Goal: Information Seeking & Learning: Learn about a topic

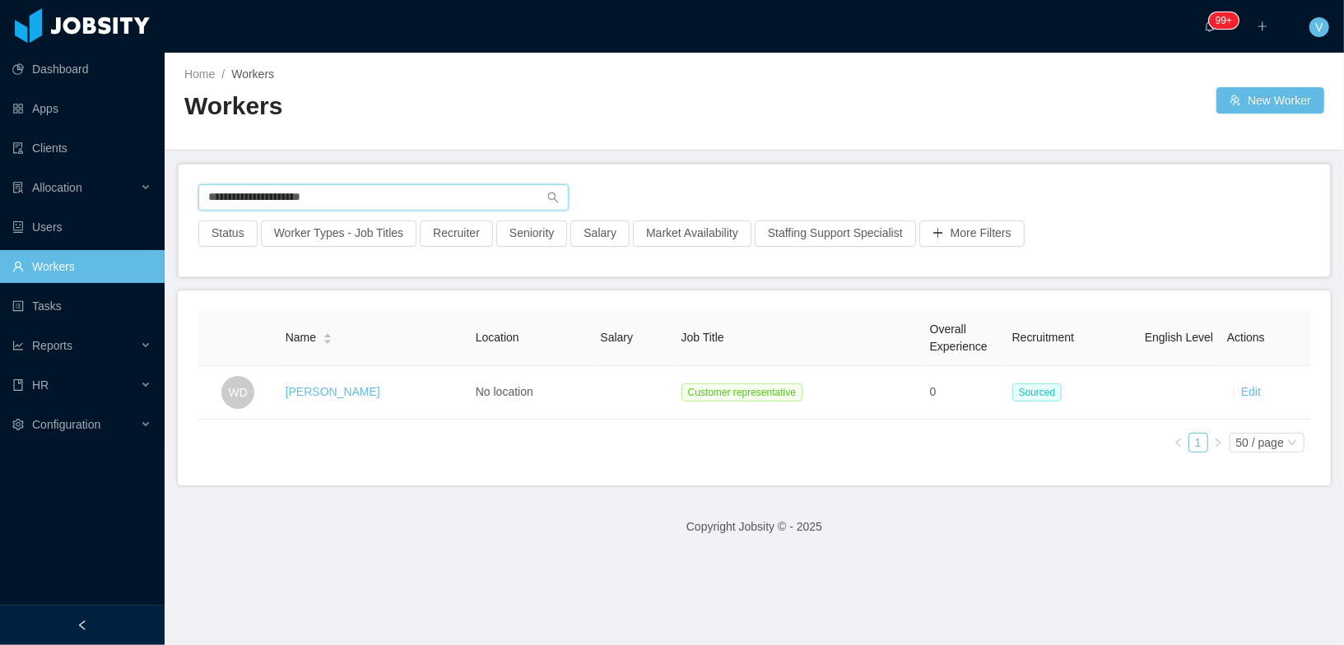
drag, startPoint x: 0, startPoint y: 0, endPoint x: 288, endPoint y: 197, distance: 349.2
click at [288, 197] on input "**********" at bounding box center [383, 197] width 370 height 26
click at [289, 198] on input "**********" at bounding box center [383, 197] width 370 height 26
paste input "*"
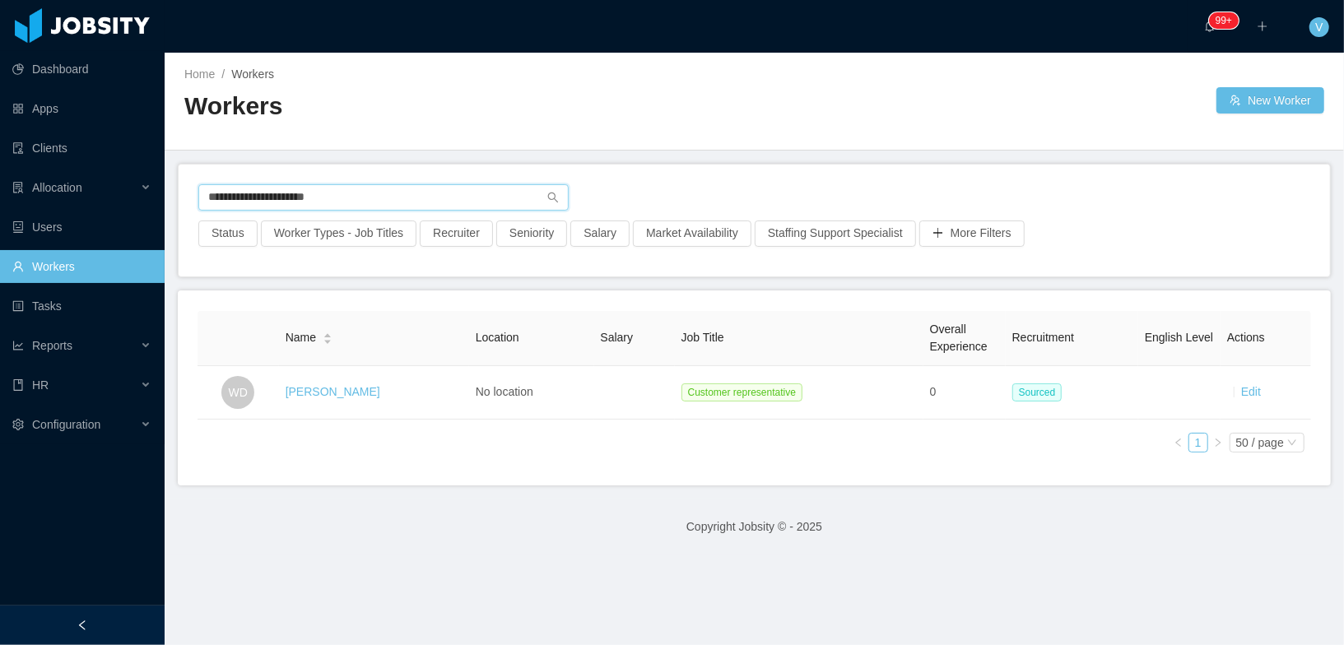
type input "**********"
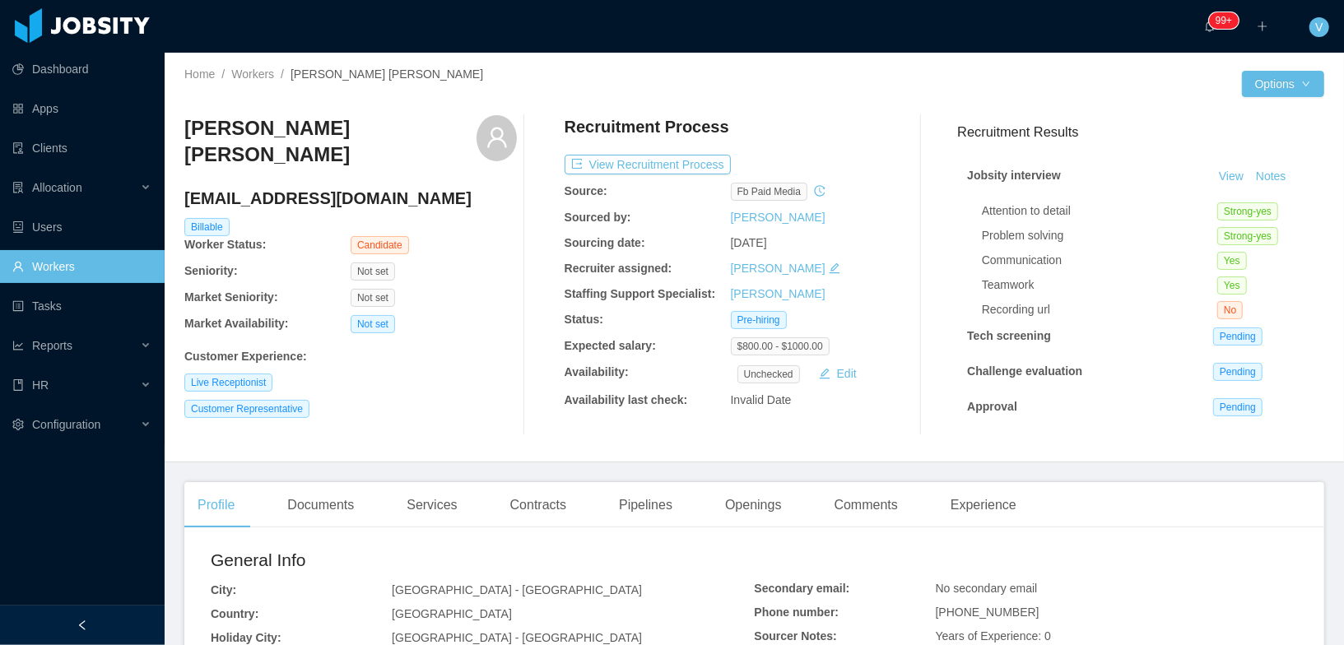
scroll to position [407, 0]
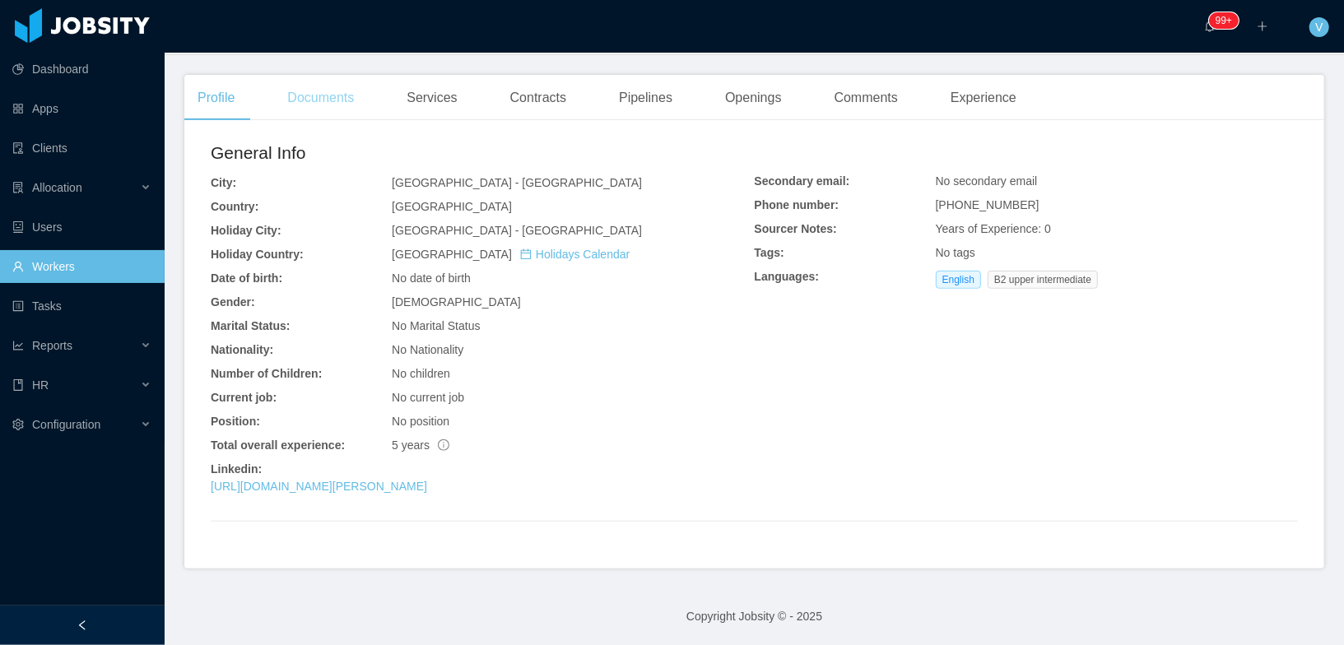
click at [325, 105] on div "Documents" at bounding box center [320, 98] width 93 height 46
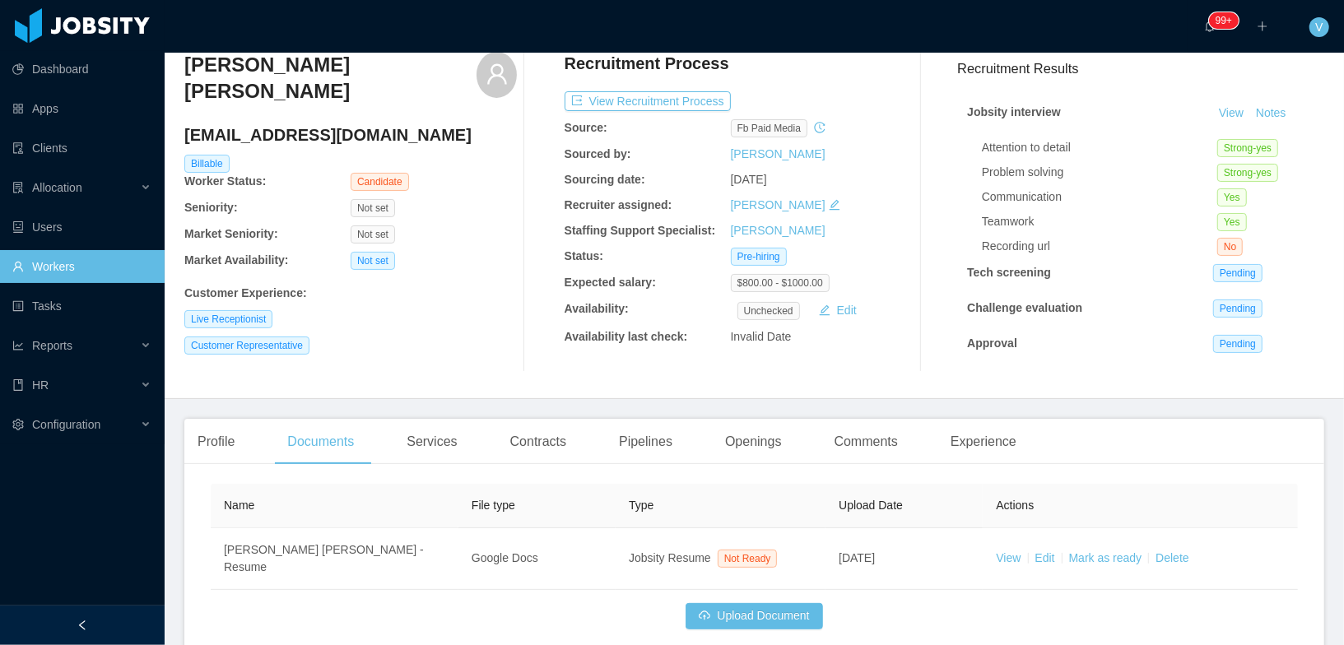
scroll to position [133, 0]
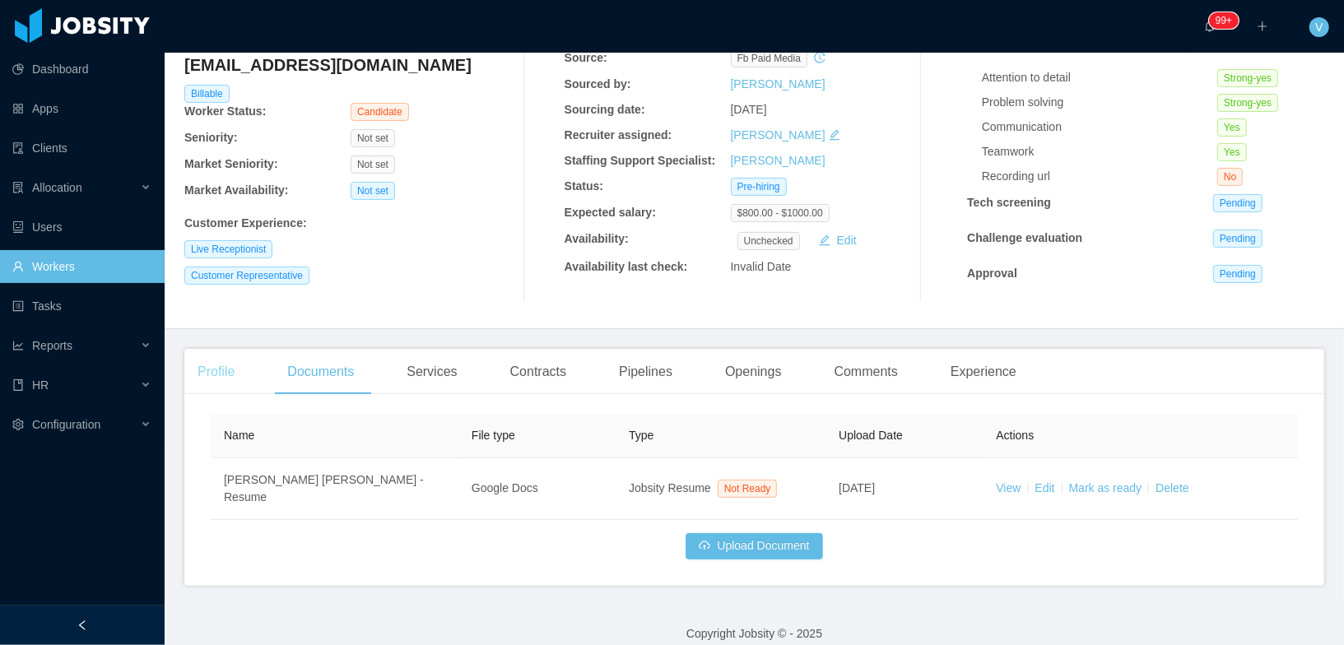
click at [221, 370] on div "Profile" at bounding box center [215, 372] width 63 height 46
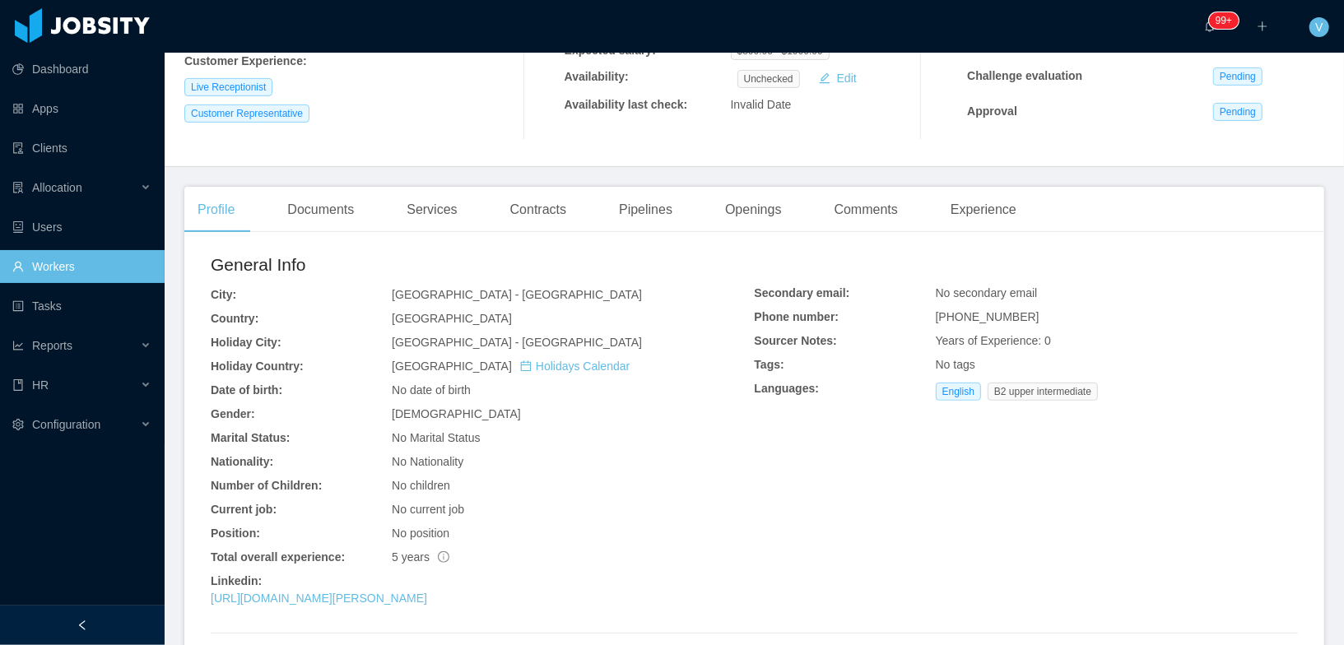
scroll to position [407, 0]
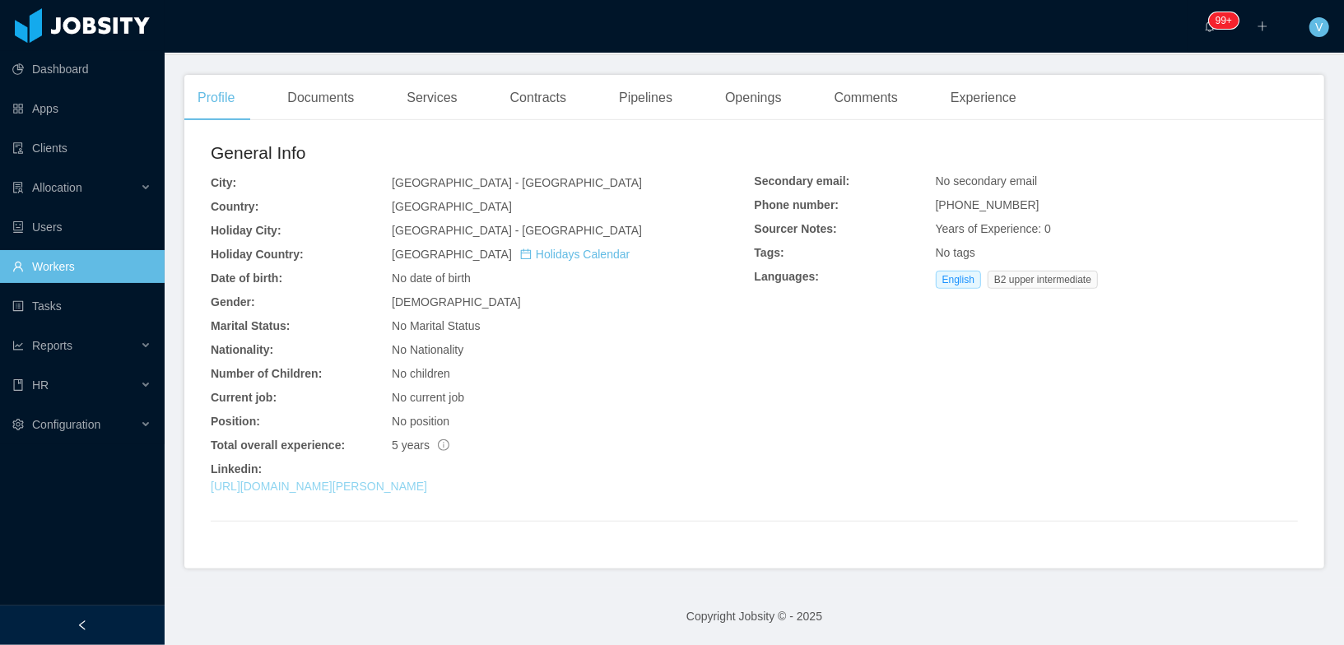
click at [427, 485] on link "https://www.linkedin.com/in/mar%C3%ADa-jose-valenzuela-mantilla-4282a125a" at bounding box center [319, 486] width 216 height 13
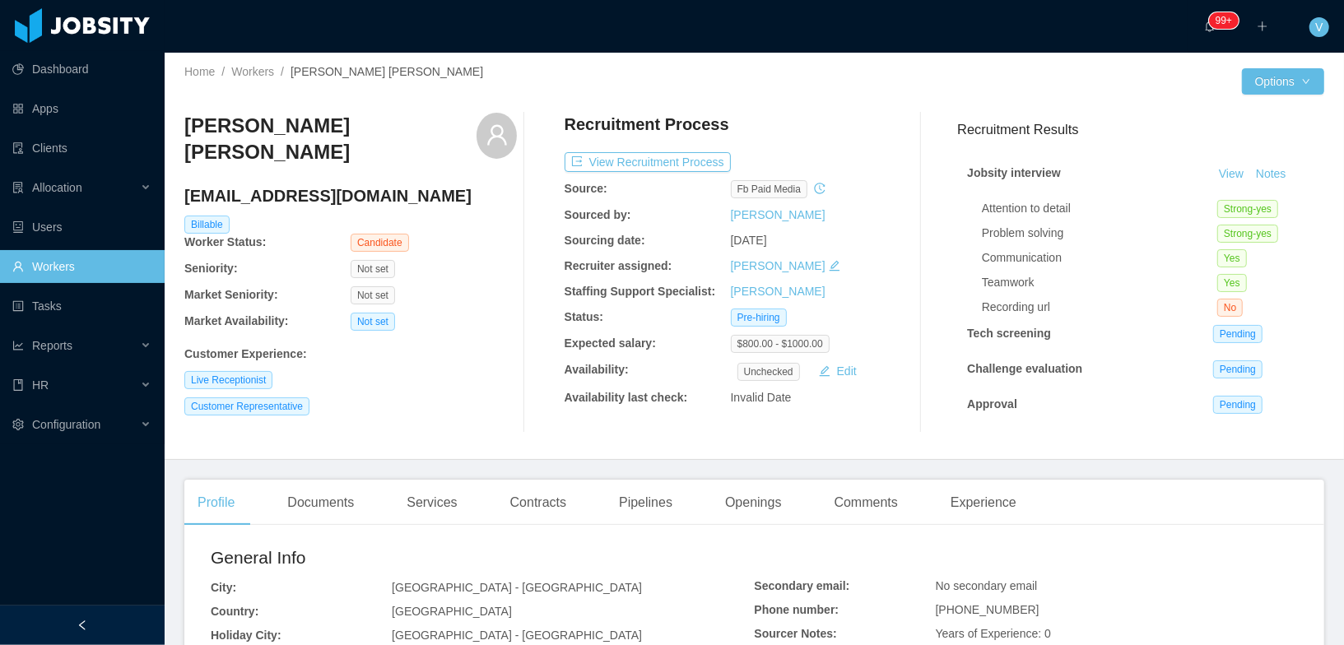
scroll to position [0, 0]
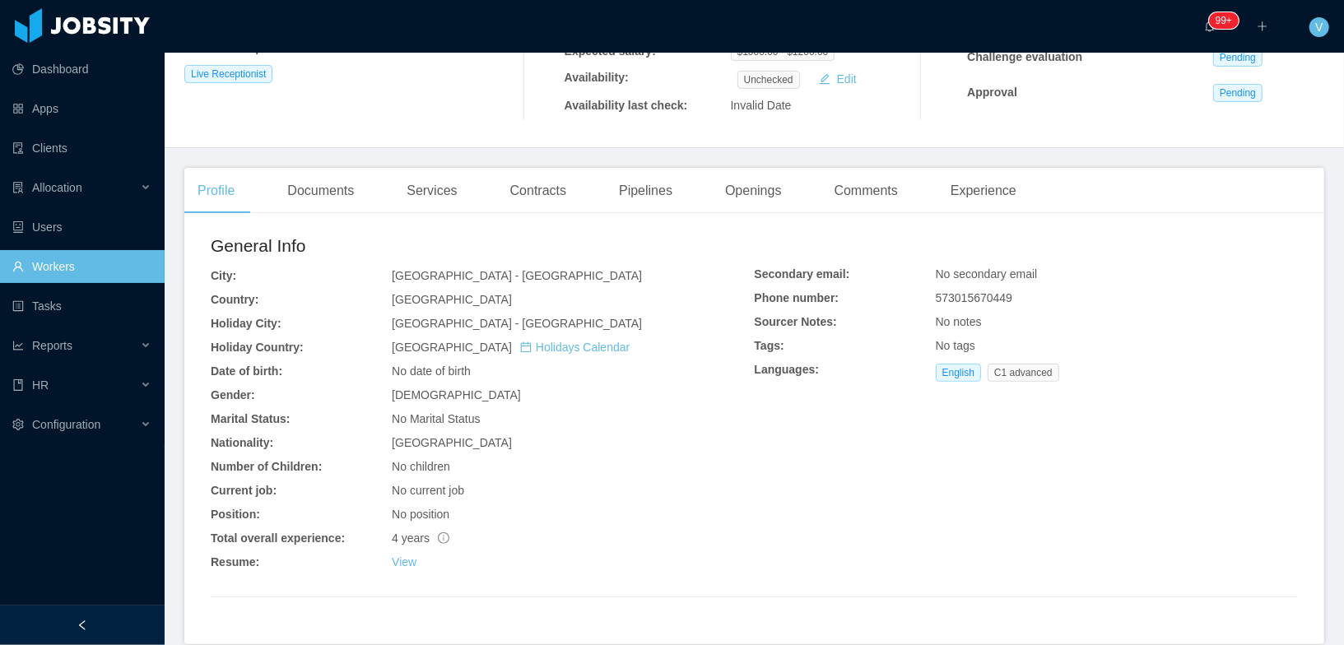
scroll to position [277, 0]
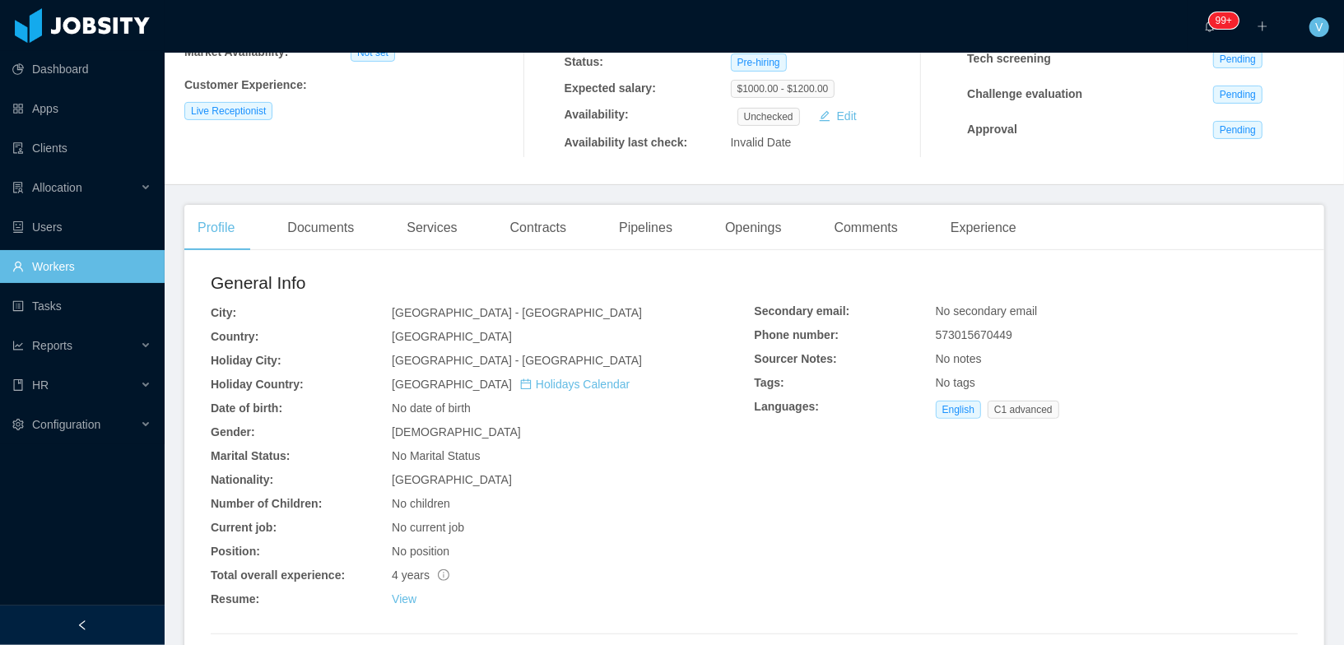
click at [400, 592] on div "View" at bounding box center [573, 599] width 362 height 17
click at [398, 596] on link "View" at bounding box center [404, 598] width 25 height 13
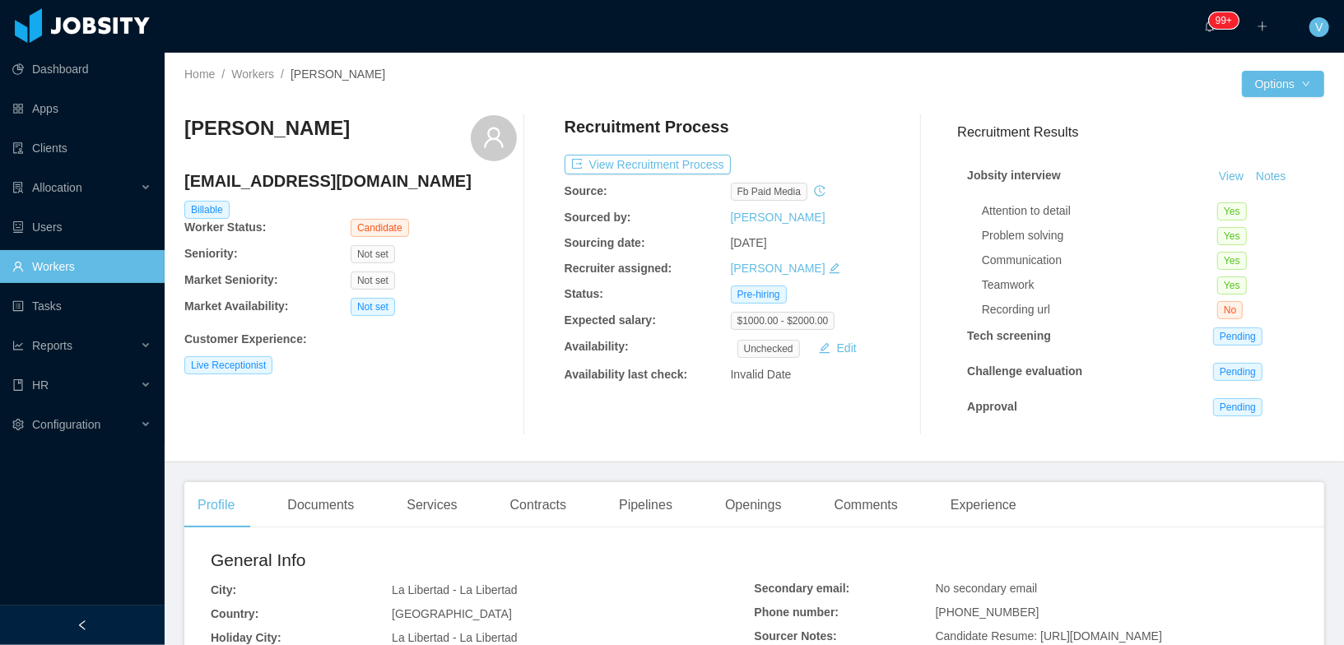
scroll to position [290, 0]
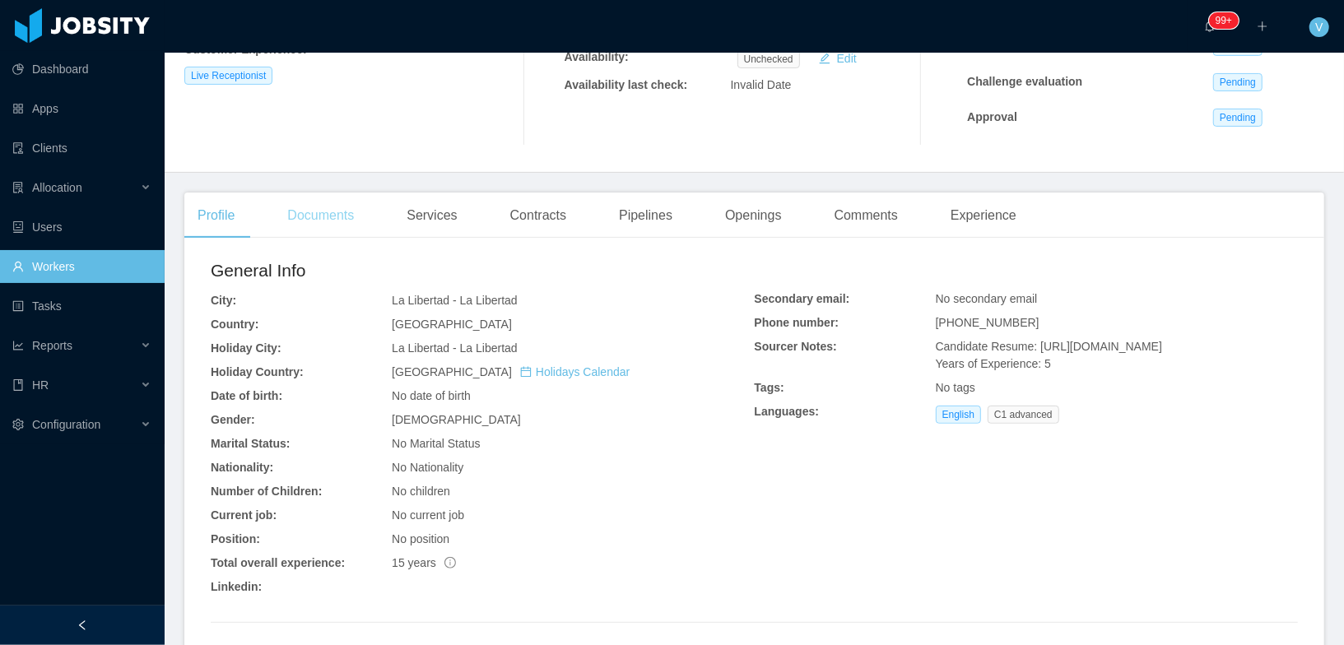
click at [337, 216] on div "Documents" at bounding box center [320, 216] width 93 height 46
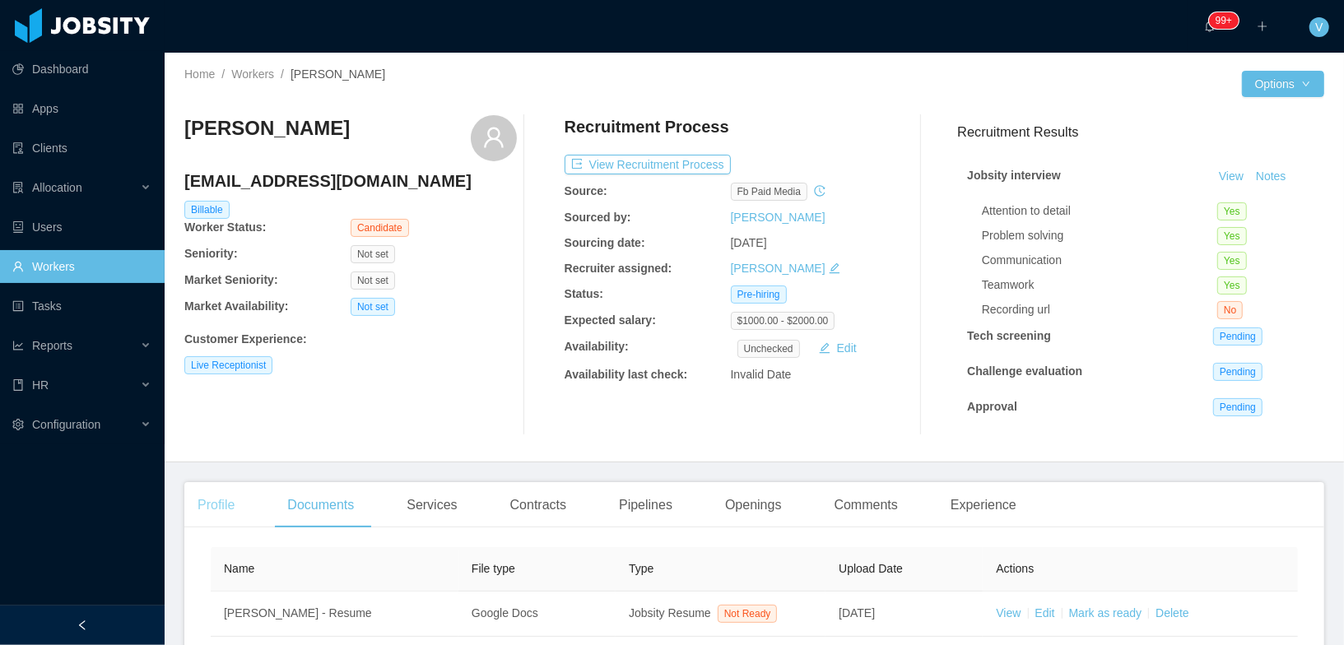
click at [208, 500] on div "Profile" at bounding box center [215, 505] width 63 height 46
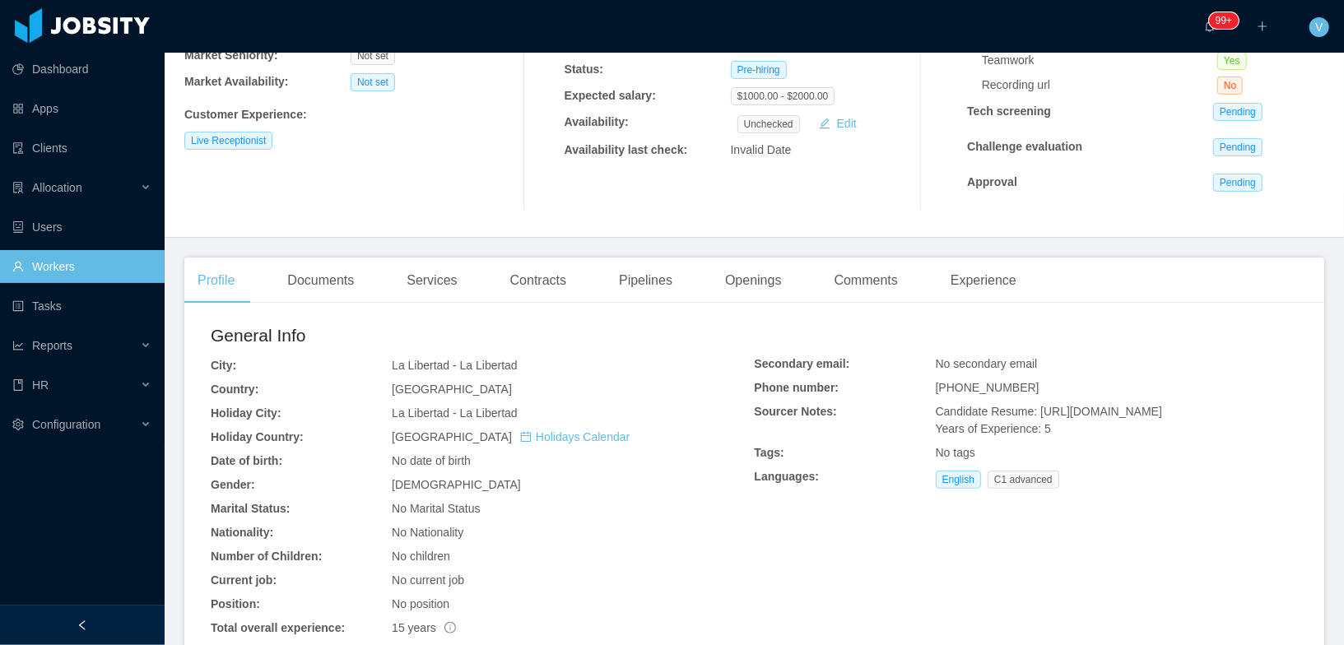
scroll to position [391, 0]
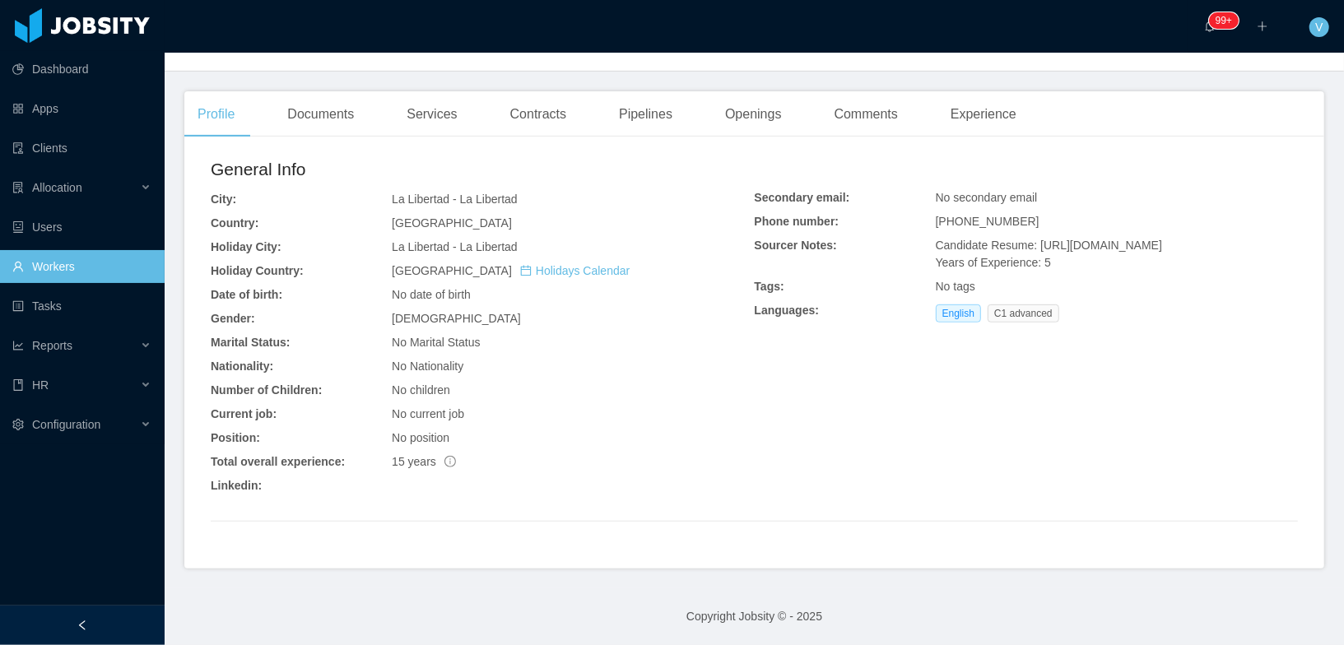
drag, startPoint x: 1215, startPoint y: 263, endPoint x: 1036, endPoint y: 249, distance: 179.9
click at [1036, 249] on div "Candidate Resume: https://storage.googleapis.com/storage-p-careers/Resume_0e196…" at bounding box center [1117, 254] width 362 height 35
drag, startPoint x: 1034, startPoint y: 241, endPoint x: 1221, endPoint y: 271, distance: 189.1
click at [1221, 271] on div "Candidate Resume: https://storage.googleapis.com/storage-p-careers/Resume_0e196…" at bounding box center [1117, 254] width 362 height 35
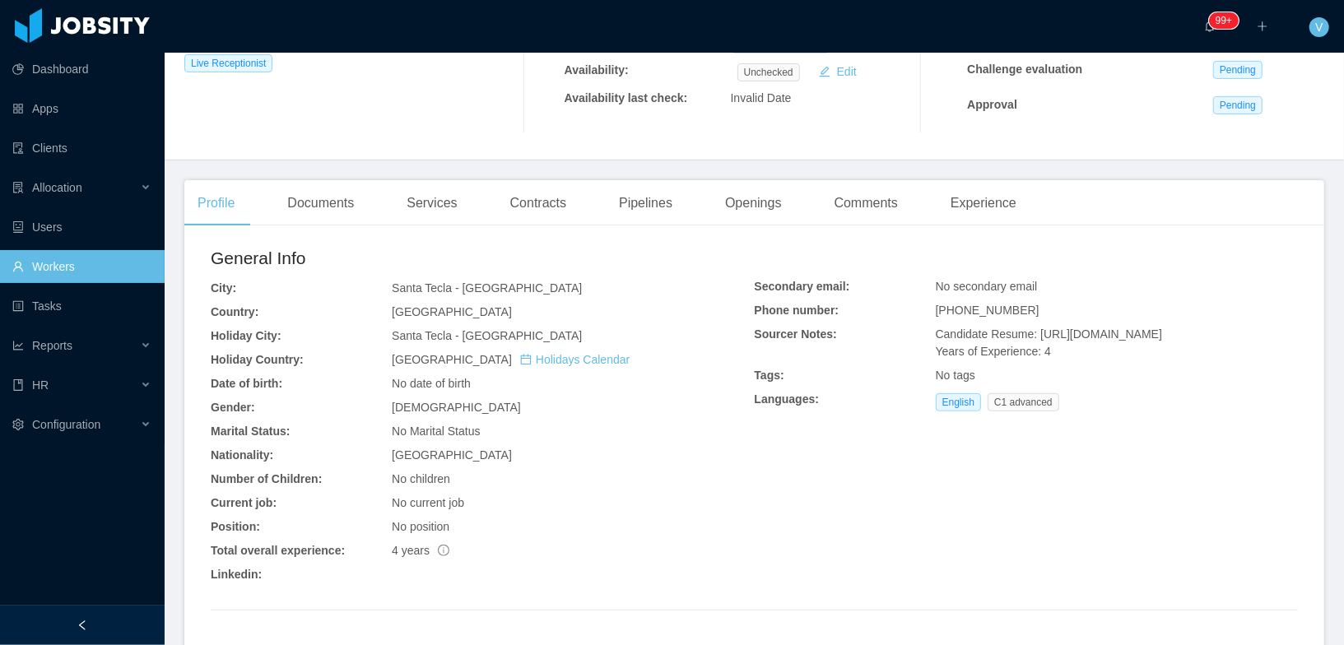
scroll to position [331, 0]
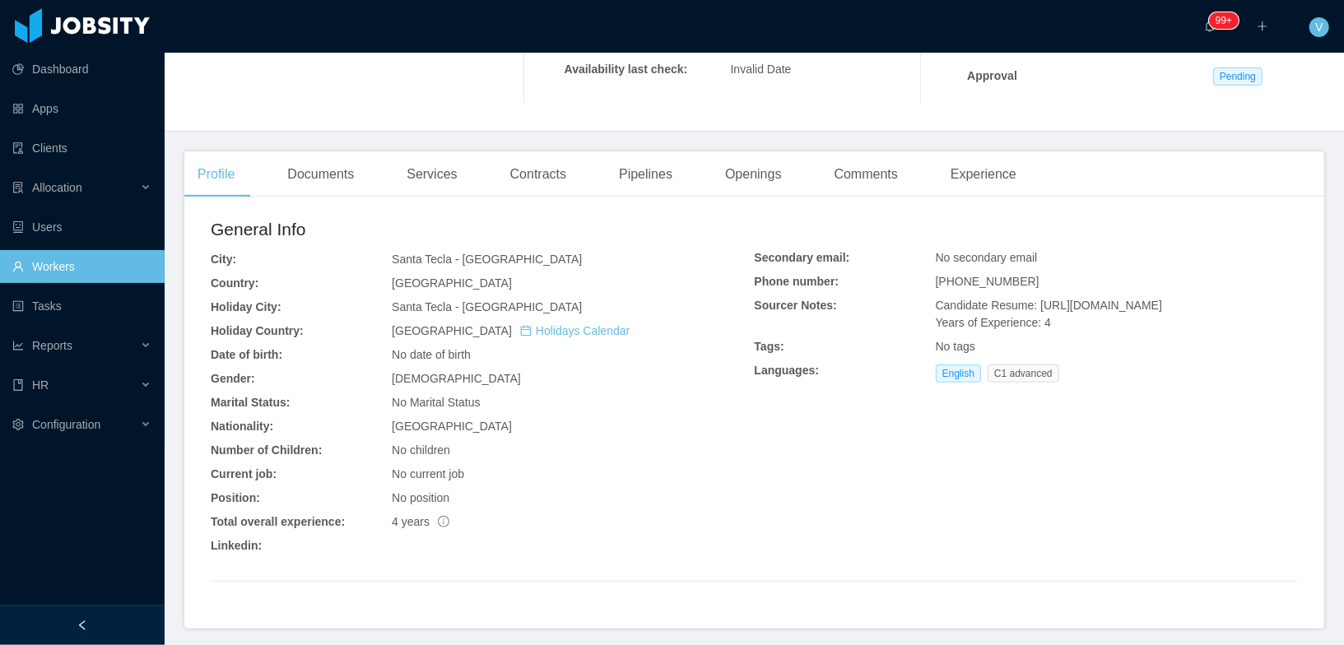
drag, startPoint x: 1135, startPoint y: 340, endPoint x: 1035, endPoint y: 301, distance: 106.8
click at [1035, 301] on div "Candidate Resume: https://storage.googleapis.com/storage-p-careers/inbound88152…" at bounding box center [1117, 314] width 362 height 35
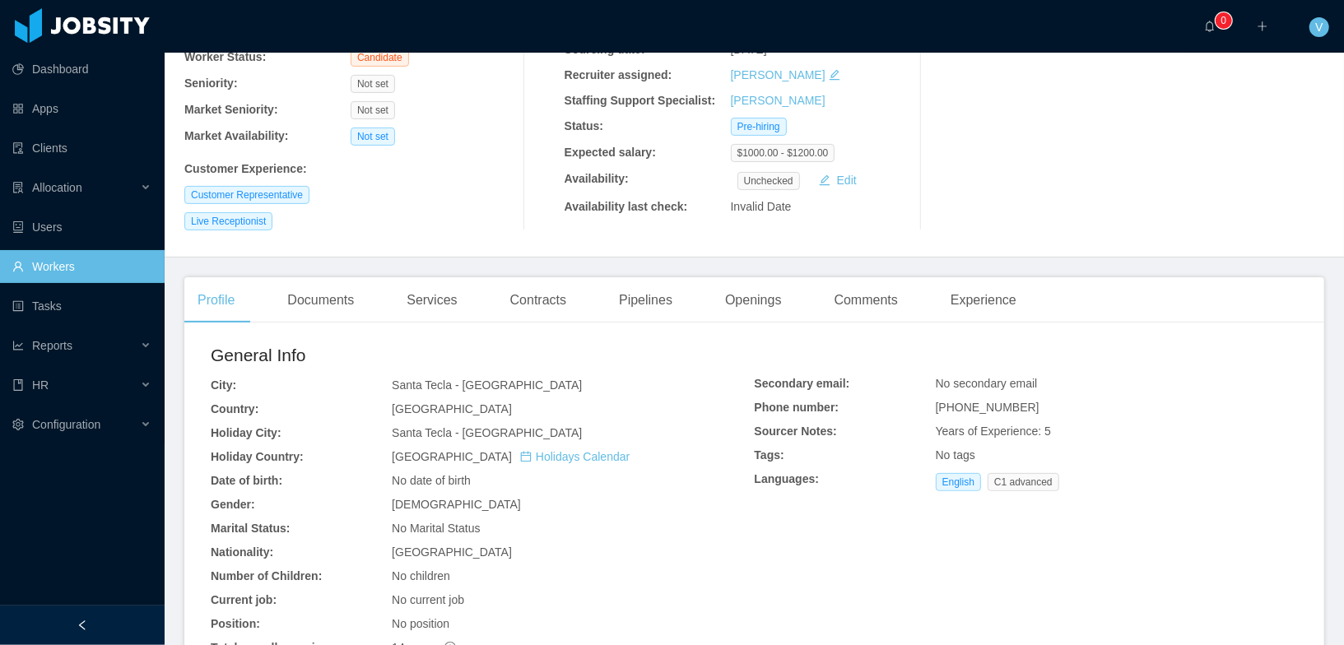
scroll to position [379, 0]
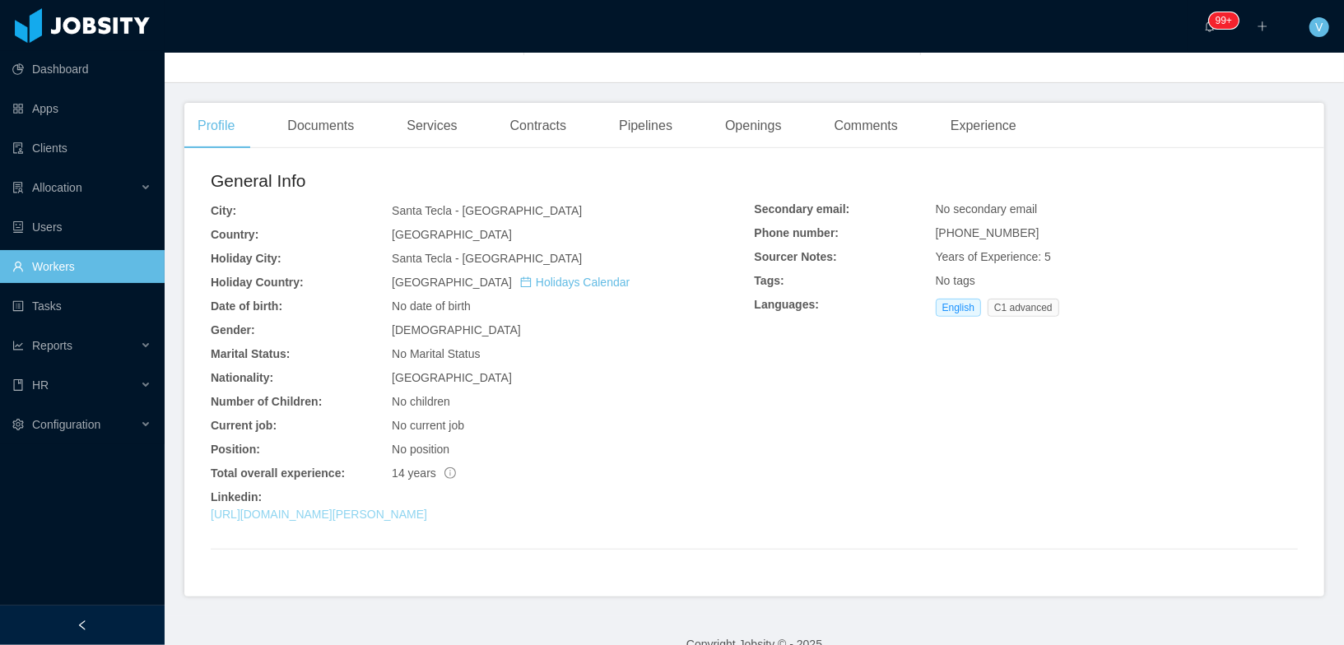
click at [429, 488] on div "General Info City: [GEOGRAPHIC_DATA] - [GEOGRAPHIC_DATA] Country: [GEOGRAPHIC_D…" at bounding box center [483, 349] width 544 height 362
click at [427, 511] on link "[URL][DOMAIN_NAME][PERSON_NAME]" at bounding box center [319, 514] width 216 height 13
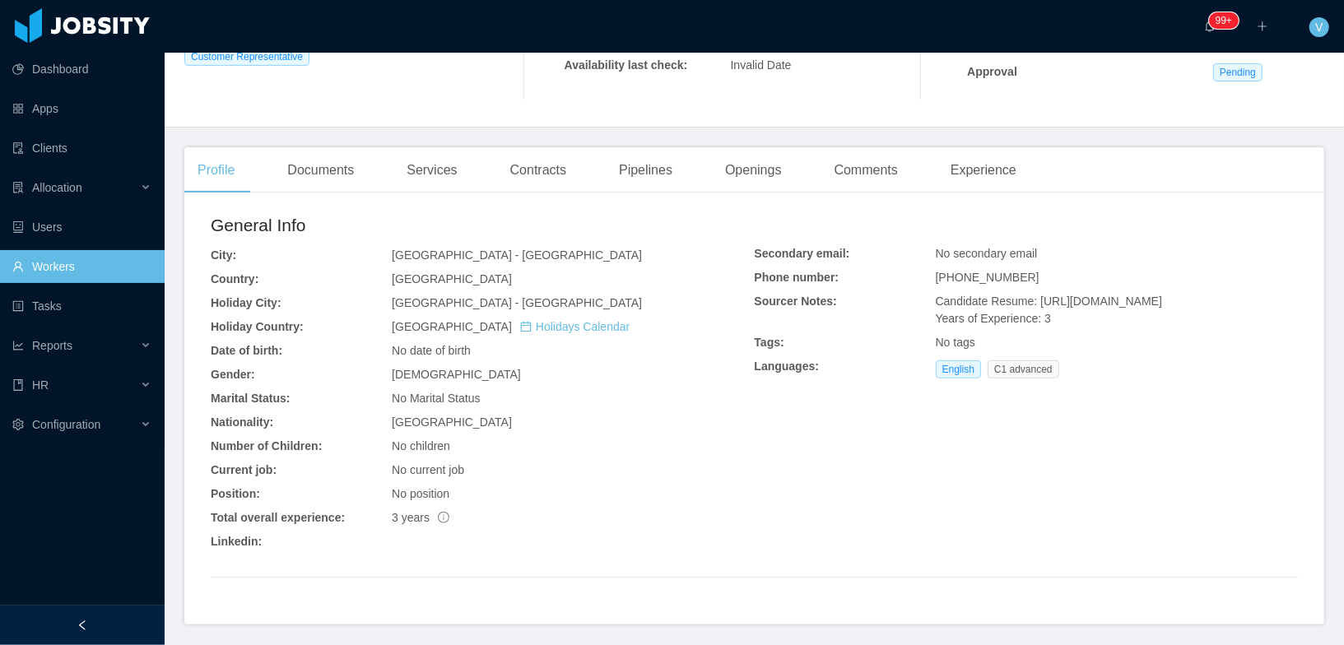
scroll to position [346, 0]
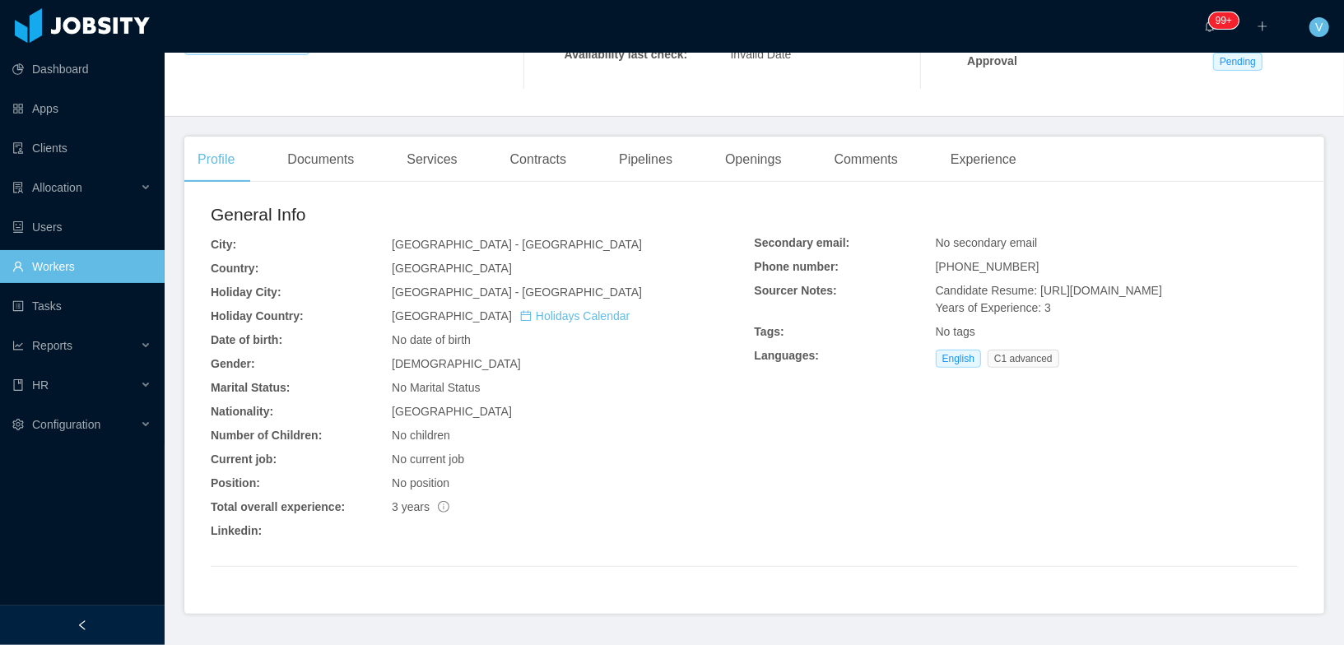
drag, startPoint x: 1131, startPoint y: 323, endPoint x: 1033, endPoint y: 291, distance: 102.3
click at [1033, 291] on div "Candidate Resume: https://storage.googleapis.com/storage-p-careers/Resume_CV_Ju…" at bounding box center [1117, 299] width 362 height 35
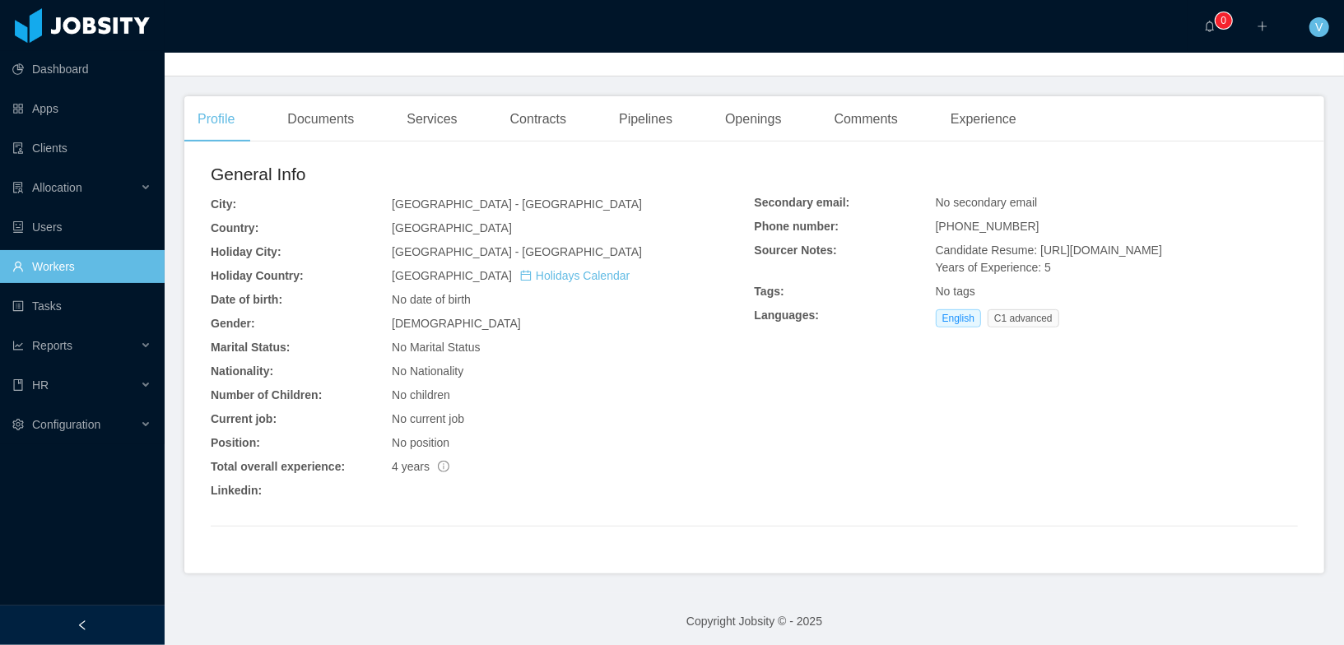
scroll to position [363, 0]
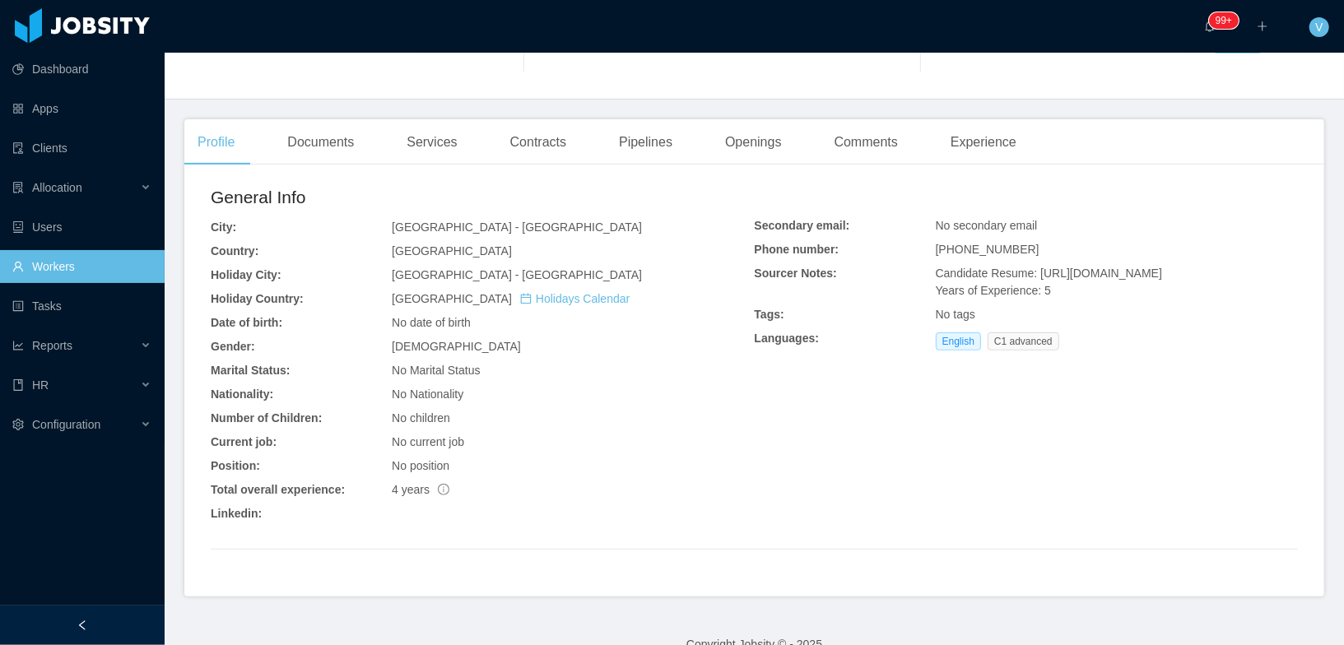
drag, startPoint x: 1096, startPoint y: 309, endPoint x: 1033, endPoint y: 273, distance: 71.8
click at [1033, 273] on div "Candidate Resume: [URL][DOMAIN_NAME] Years of Experience: 5" at bounding box center [1117, 282] width 362 height 35
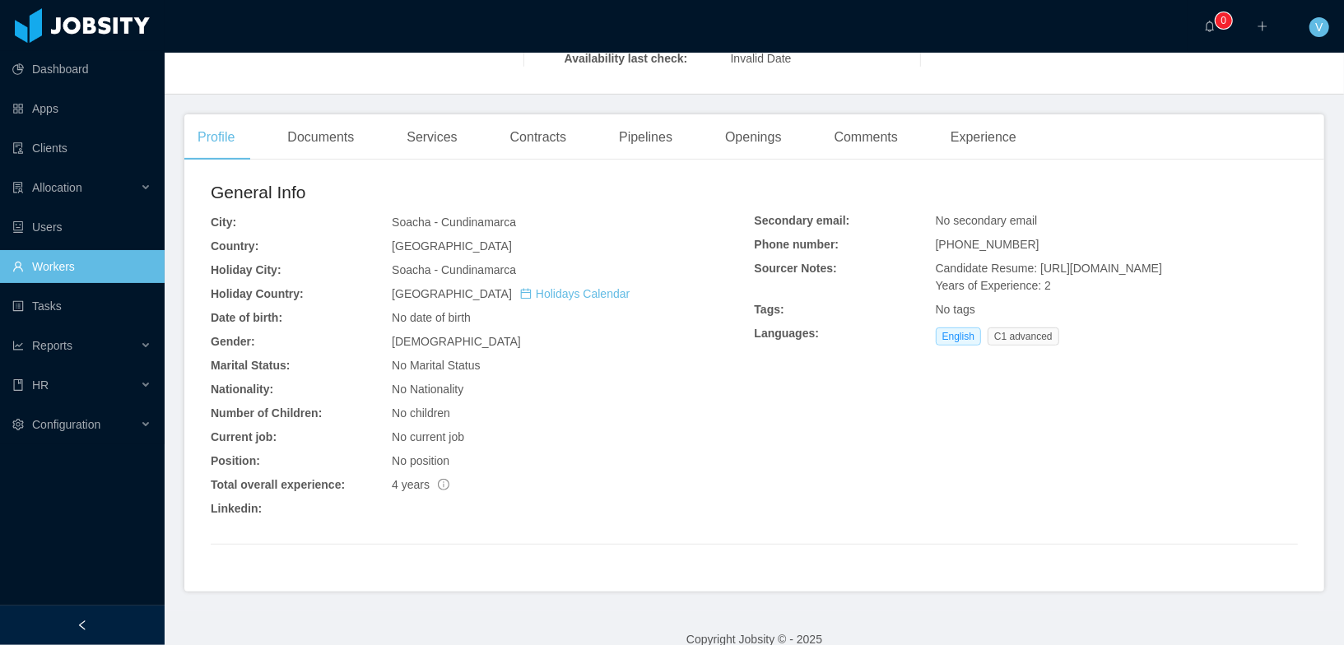
scroll to position [330, 0]
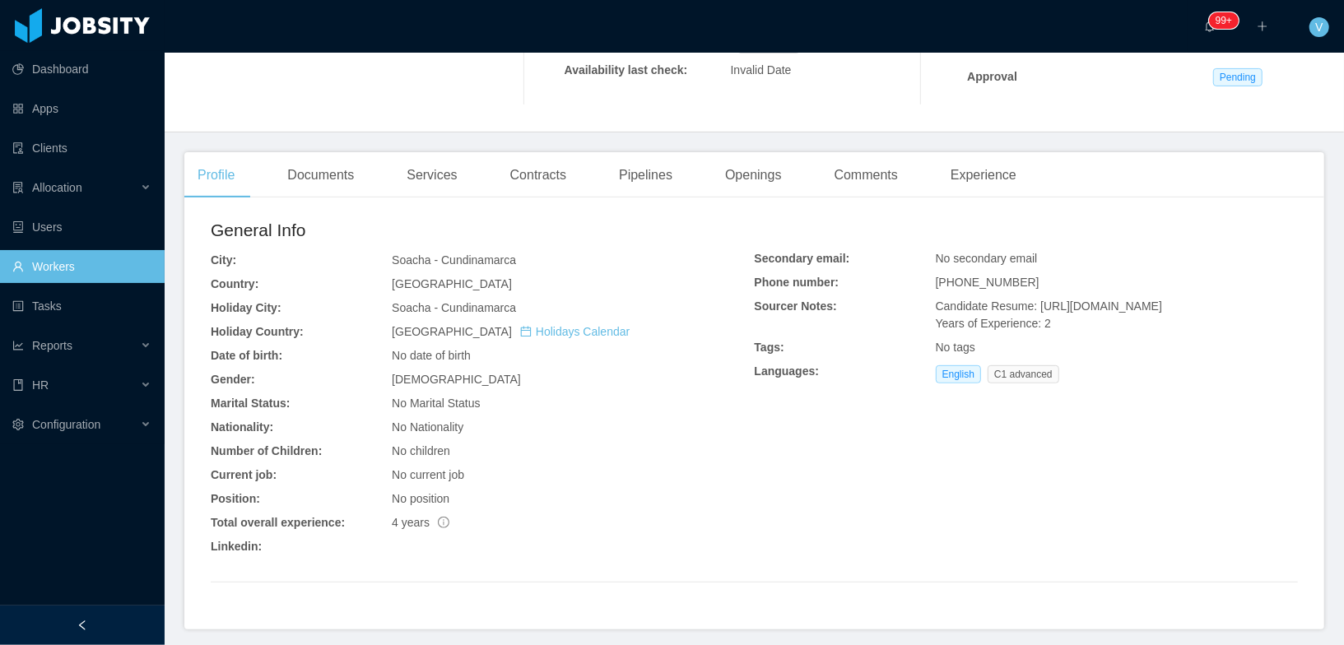
drag, startPoint x: 1250, startPoint y: 323, endPoint x: 1034, endPoint y: 307, distance: 216.1
click at [1034, 307] on div "Candidate Resume: [URL][DOMAIN_NAME] Years of Experience: 2" at bounding box center [1117, 315] width 362 height 35
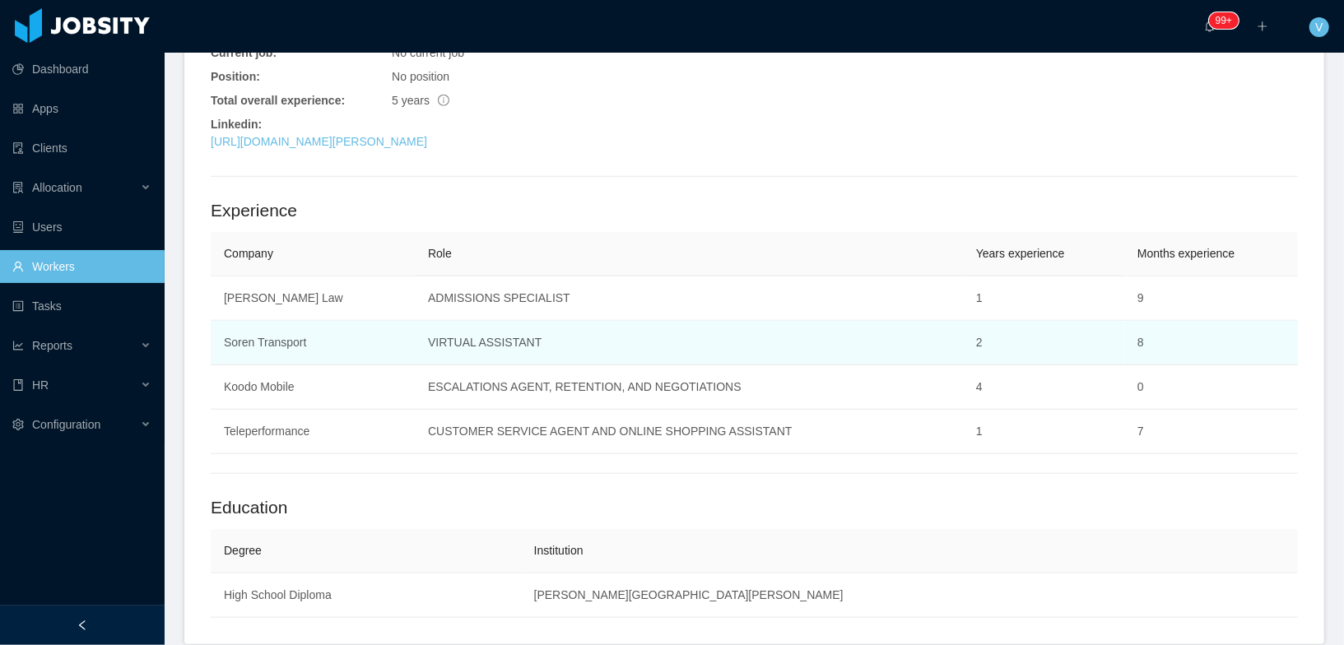
scroll to position [634, 0]
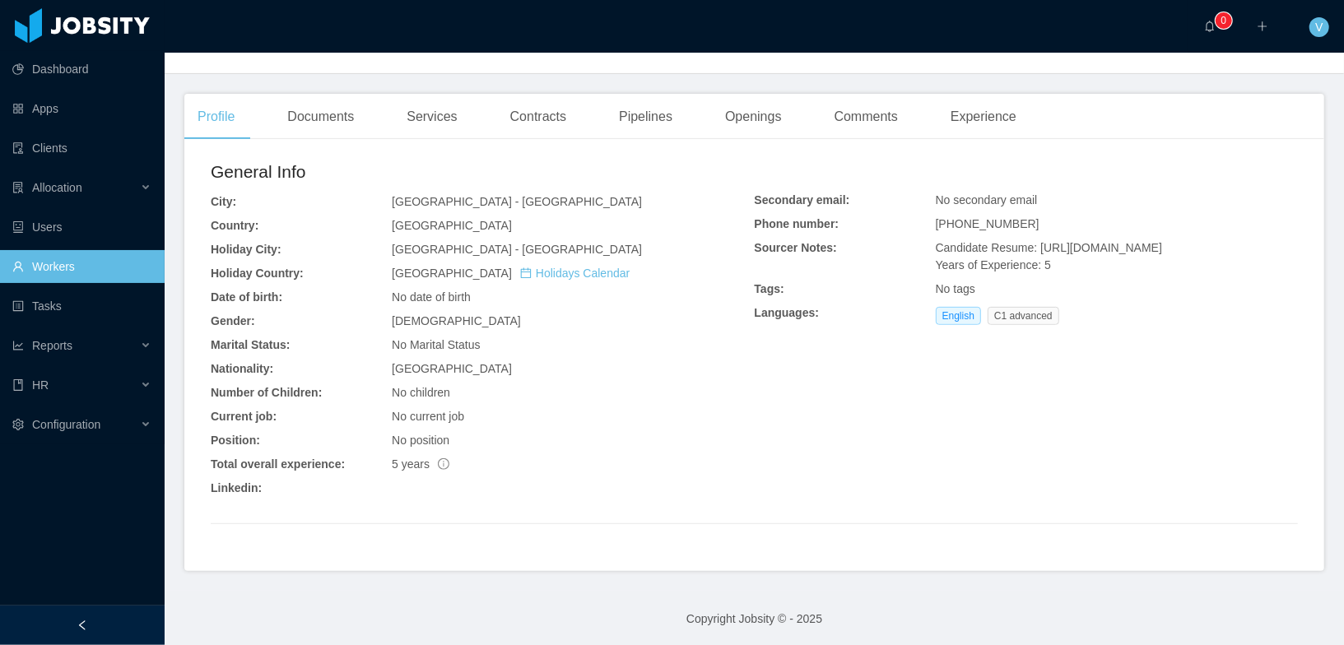
scroll to position [363, 0]
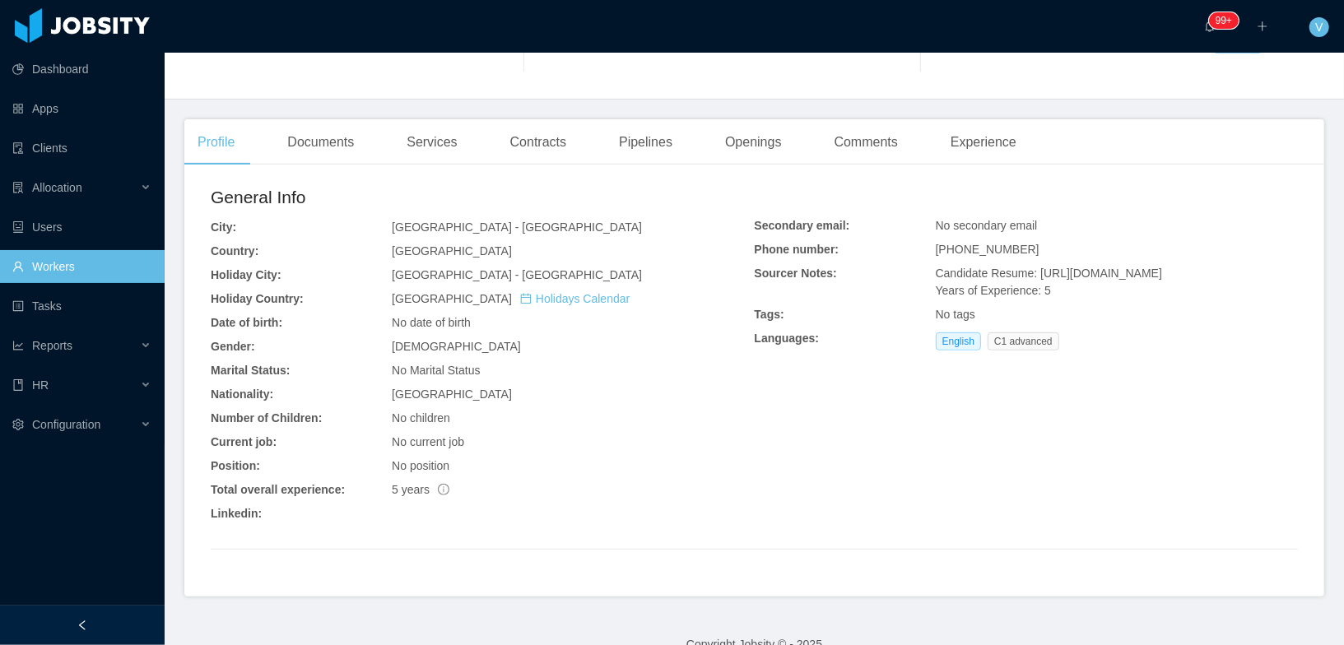
drag, startPoint x: 1283, startPoint y: 295, endPoint x: 1033, endPoint y: 275, distance: 250.9
click at [1033, 275] on div "General Info City: San Salvador - San Salvador Country: El Salvador Holiday Cit…" at bounding box center [754, 387] width 1140 height 419
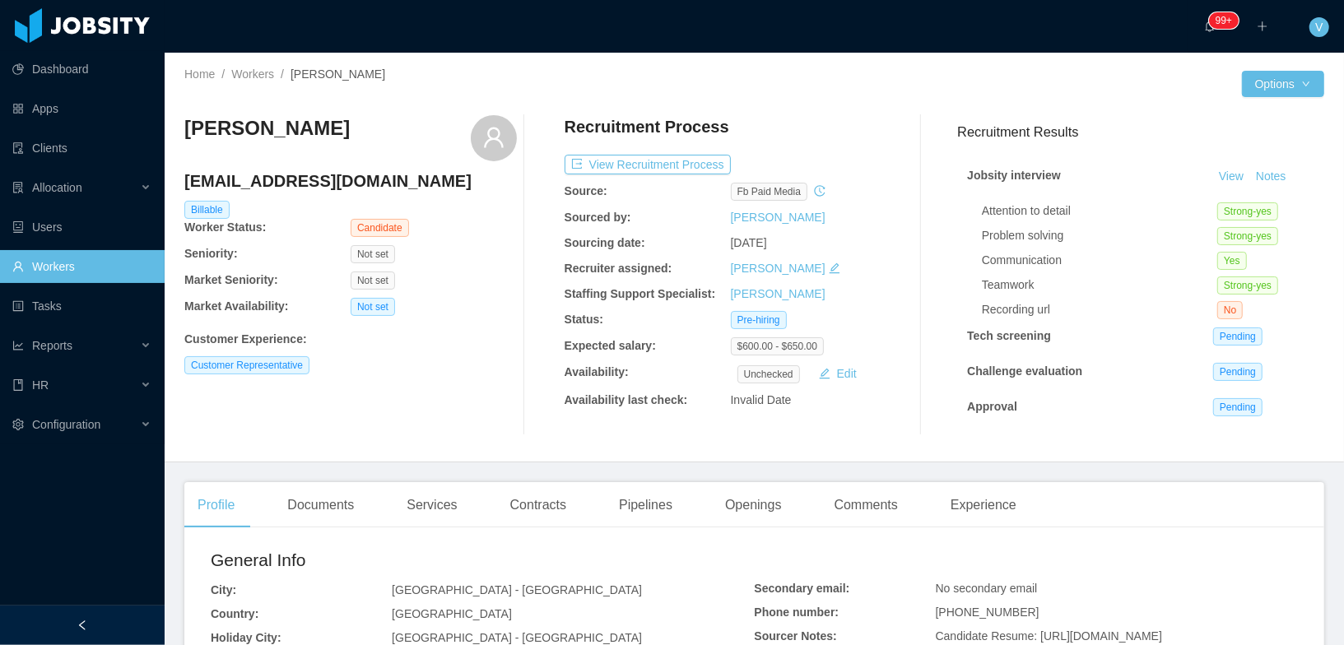
scroll to position [0, 0]
click at [635, 156] on button "View Recruitment Process" at bounding box center [647, 165] width 166 height 20
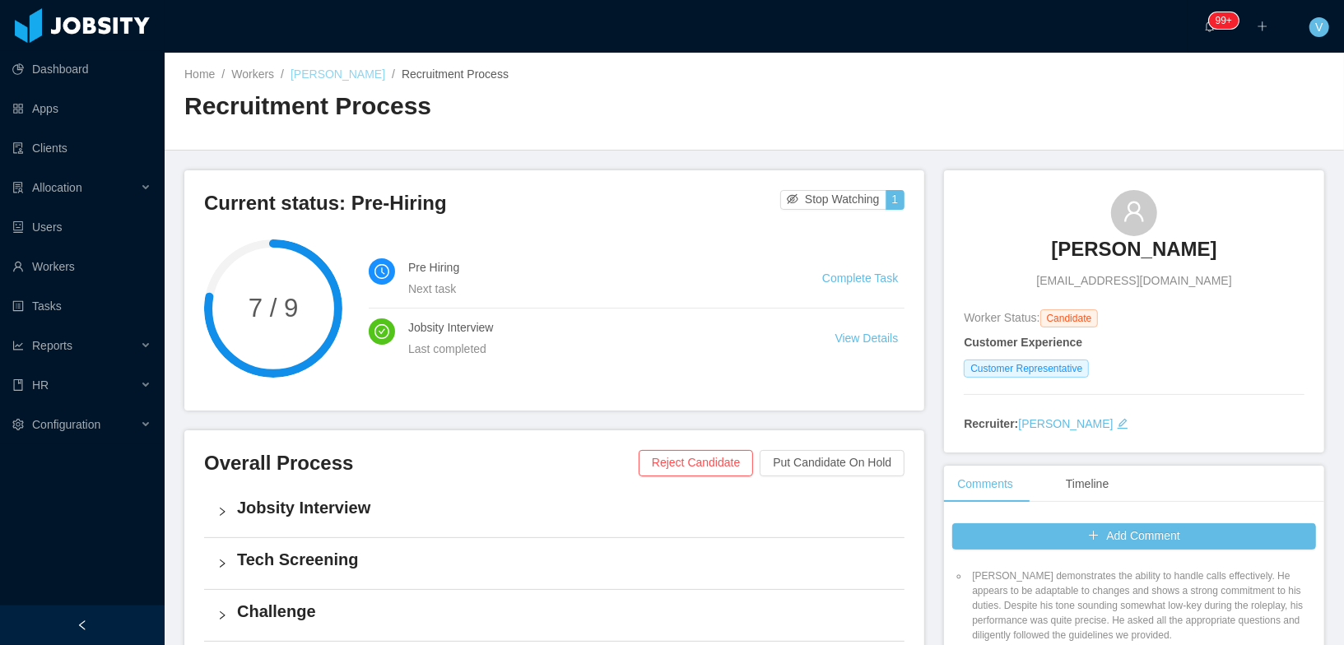
click at [337, 76] on link "Diego Jimenez" at bounding box center [337, 73] width 95 height 13
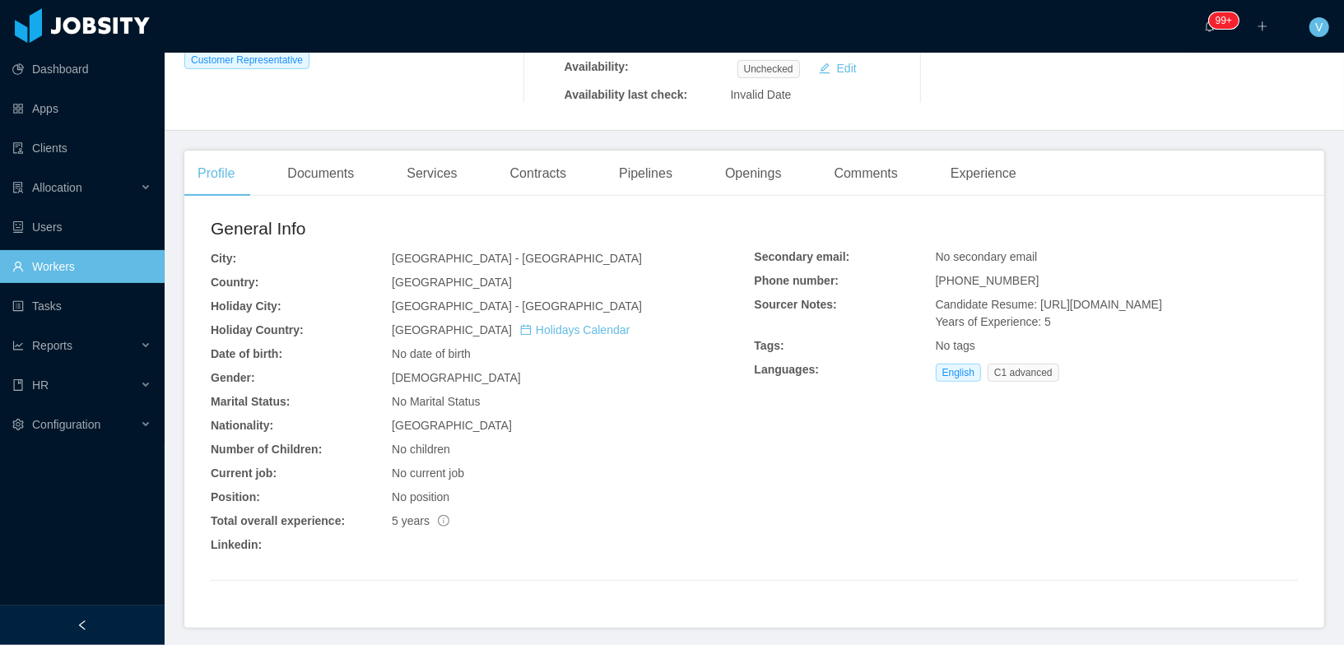
scroll to position [363, 0]
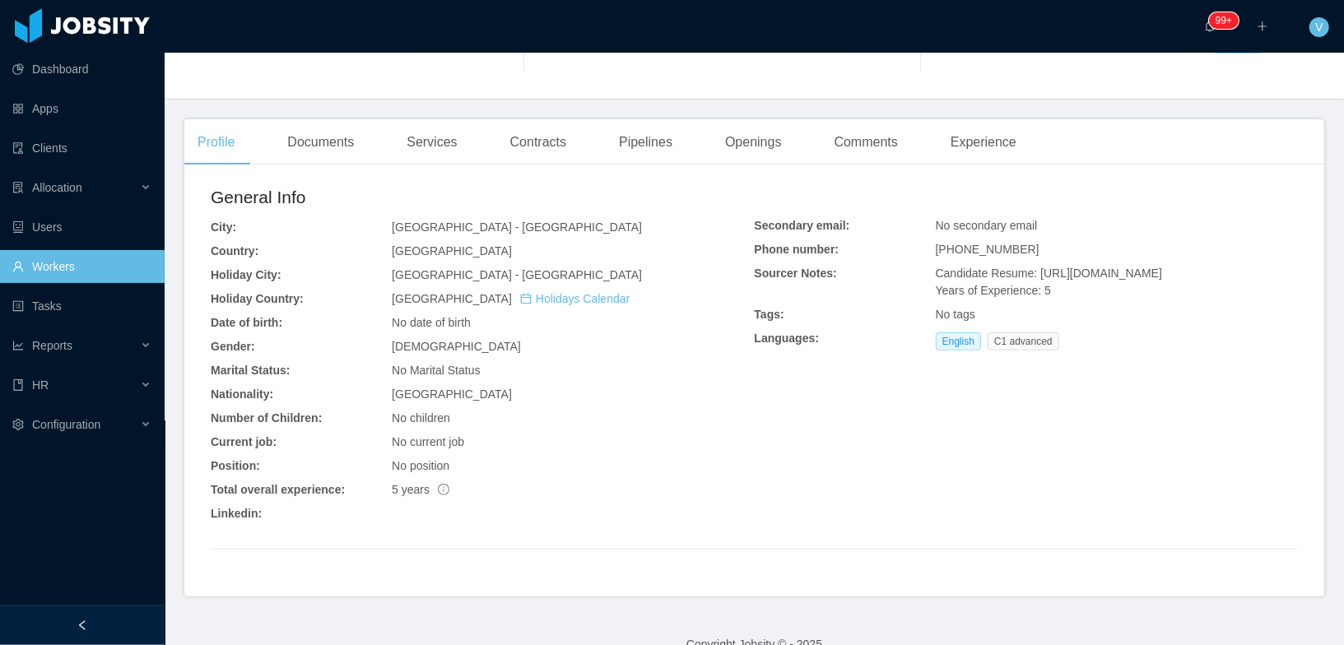
drag, startPoint x: 1278, startPoint y: 290, endPoint x: 1033, endPoint y: 268, distance: 245.3
click at [1033, 268] on div "General Info City: San Salvador - San Salvador Country: El Salvador Holiday Cit…" at bounding box center [754, 387] width 1140 height 419
